Goal: Check status: Check status

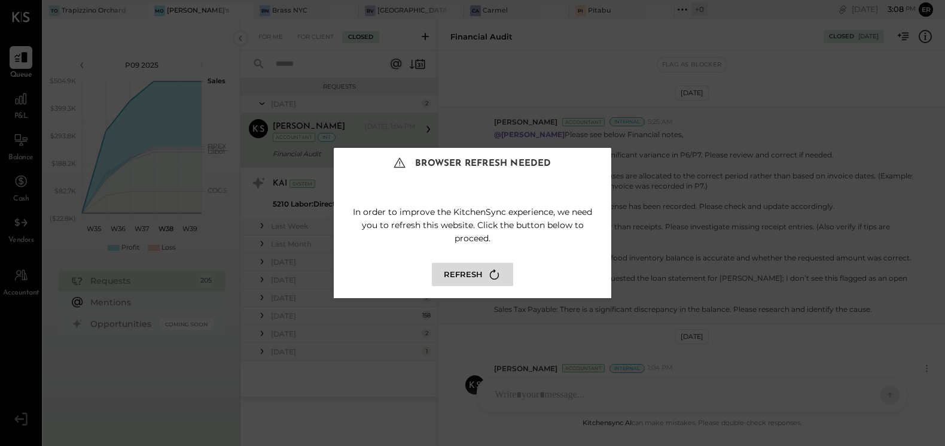
click at [461, 277] on button "Refresh" at bounding box center [472, 274] width 81 height 23
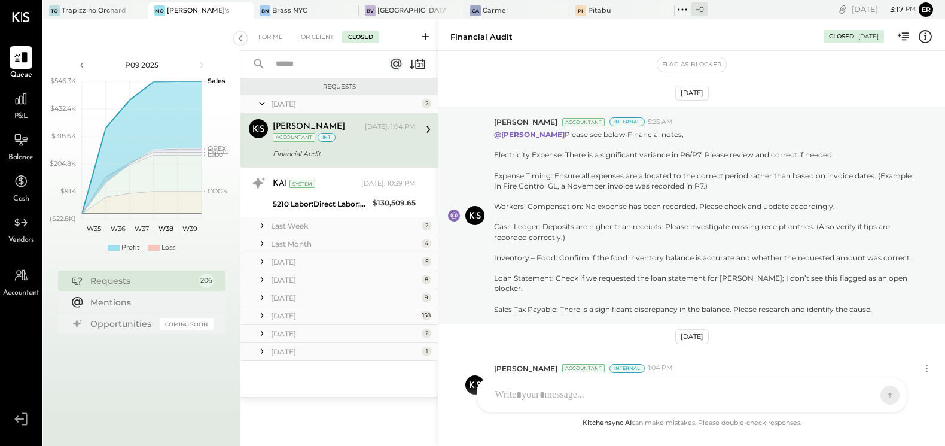
scroll to position [92, 0]
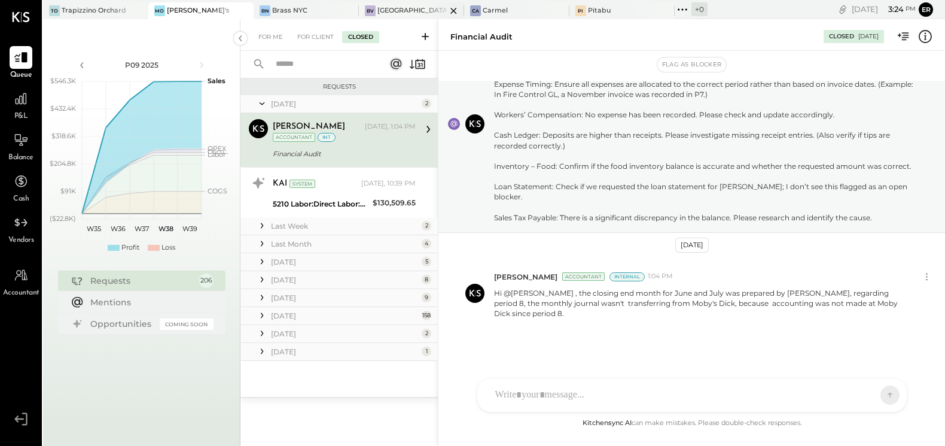
click at [422, 4] on div at bounding box center [443, 10] width 42 height 16
